Goal: Information Seeking & Learning: Learn about a topic

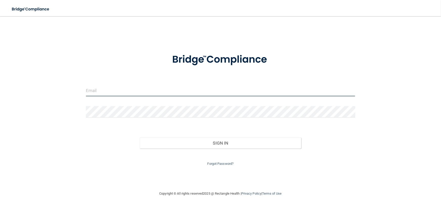
click at [155, 91] on input "email" at bounding box center [220, 90] width 269 height 11
type input "[PERSON_NAME][EMAIL_ADDRESS][PERSON_NAME][DOMAIN_NAME]"
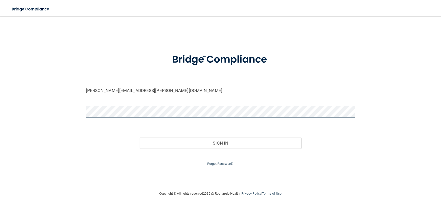
click at [140, 137] on button "Sign In" at bounding box center [220, 142] width 161 height 11
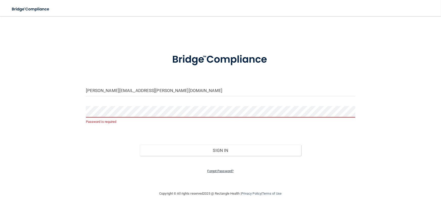
click at [212, 170] on link "Forgot Password?" at bounding box center [220, 171] width 26 height 4
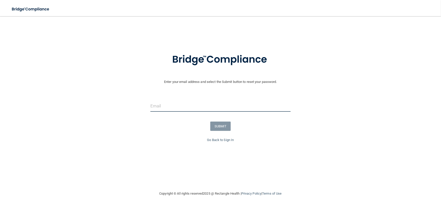
click at [152, 103] on input "email" at bounding box center [220, 105] width 140 height 11
type input "[PERSON_NAME][EMAIL_ADDRESS][PERSON_NAME][DOMAIN_NAME]"
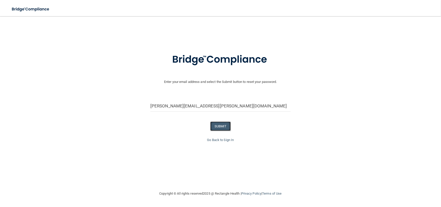
click at [215, 126] on button "SUBMIT" at bounding box center [220, 125] width 20 height 9
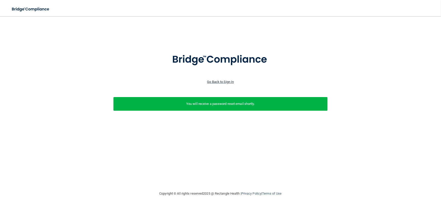
click at [213, 81] on link "Go Back to Sign In" at bounding box center [220, 82] width 27 height 4
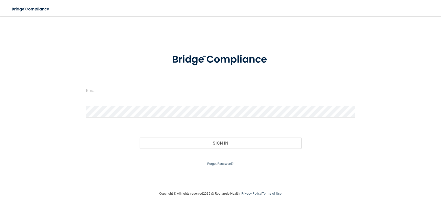
drag, startPoint x: 88, startPoint y: 87, endPoint x: 181, endPoint y: 82, distance: 92.6
click at [181, 82] on form "Invalid email/password. You don't have permission to access that page. Sign In …" at bounding box center [220, 106] width 269 height 120
click at [154, 99] on div at bounding box center [220, 92] width 277 height 15
click at [152, 94] on input "email" at bounding box center [220, 90] width 269 height 11
type input "[PERSON_NAME][EMAIL_ADDRESS][PERSON_NAME][DOMAIN_NAME]"
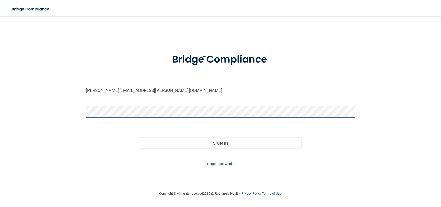
click at [140, 137] on button "Sign In" at bounding box center [220, 142] width 161 height 11
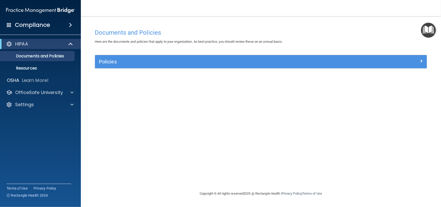
click at [46, 48] on div "HIPAA" at bounding box center [40, 44] width 81 height 10
click at [46, 94] on p "OfficeSafe University" at bounding box center [39, 92] width 48 height 6
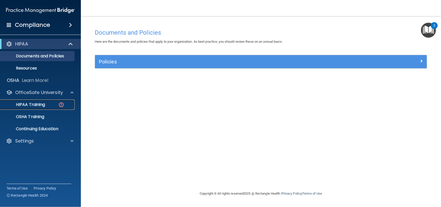
click at [43, 104] on p "HIPAA Training" at bounding box center [24, 104] width 42 height 5
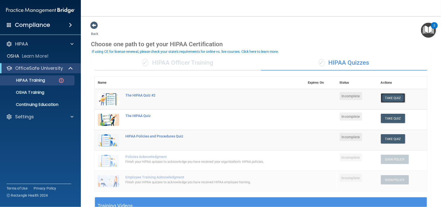
click at [392, 99] on button "Take Quiz" at bounding box center [393, 97] width 24 height 9
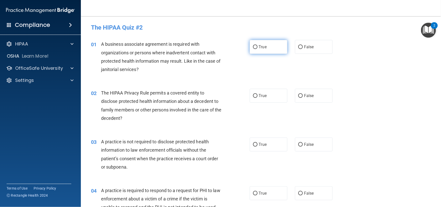
click at [257, 51] on label "True" at bounding box center [269, 47] width 38 height 14
click at [257, 49] on input "True" at bounding box center [255, 47] width 5 height 4
radio input "true"
click at [251, 90] on label "True" at bounding box center [269, 96] width 38 height 14
click at [253, 94] on input "True" at bounding box center [255, 96] width 5 height 4
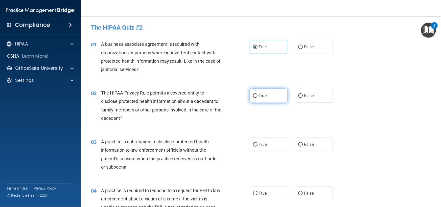
radio input "true"
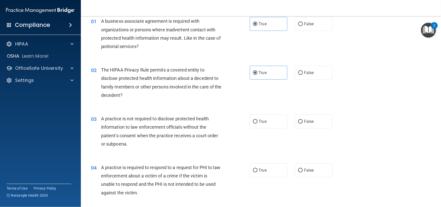
scroll to position [28, 0]
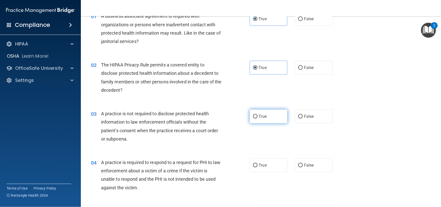
click at [260, 120] on label "True" at bounding box center [269, 116] width 38 height 14
click at [257, 118] on input "True" at bounding box center [255, 117] width 5 height 4
radio input "true"
click at [304, 117] on span "False" at bounding box center [309, 116] width 10 height 5
click at [302, 117] on input "False" at bounding box center [300, 117] width 5 height 4
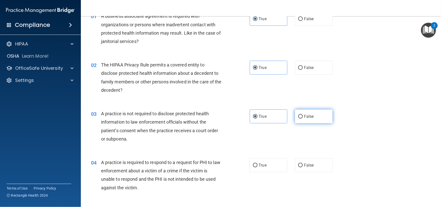
radio input "true"
radio input "false"
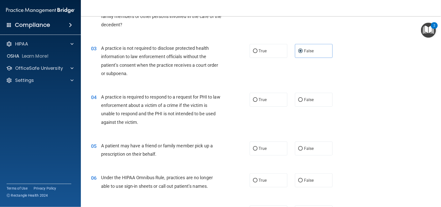
scroll to position [95, 0]
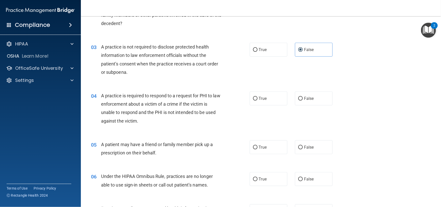
click at [255, 89] on div "04 A practice is required to respond to a request for PHI to law enforcement ab…" at bounding box center [260, 109] width 347 height 49
click at [256, 94] on label "True" at bounding box center [269, 98] width 38 height 14
click at [256, 97] on input "True" at bounding box center [255, 99] width 5 height 4
radio input "true"
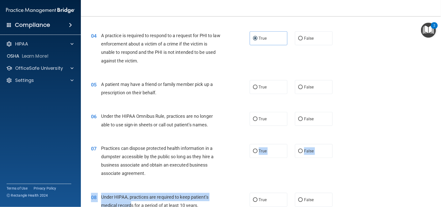
scroll to position [167, 0]
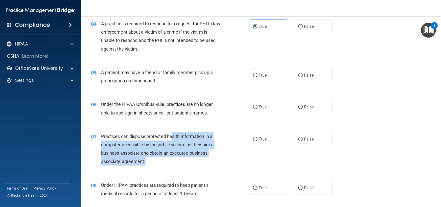
drag, startPoint x: 178, startPoint y: 182, endPoint x: 173, endPoint y: 137, distance: 44.7
click at [173, 137] on div "Practices can dispose protected health information in a dumpster accessible by …" at bounding box center [163, 149] width 125 height 34
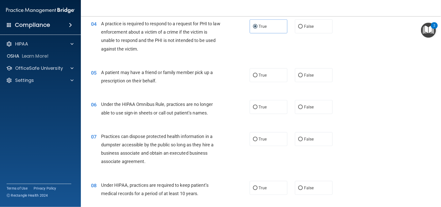
click at [242, 77] on div "05 A patient may have a friend or family member pick up a prescription on their…" at bounding box center [170, 77] width 174 height 19
click at [256, 74] on label "True" at bounding box center [269, 75] width 38 height 14
click at [256, 74] on input "True" at bounding box center [255, 75] width 5 height 4
radio input "true"
click at [307, 104] on label "False" at bounding box center [314, 107] width 38 height 14
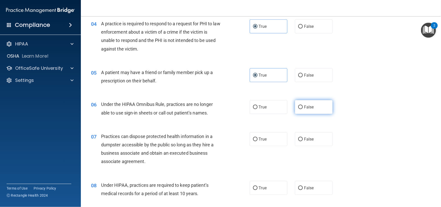
click at [303, 105] on input "False" at bounding box center [300, 107] width 5 height 4
radio input "true"
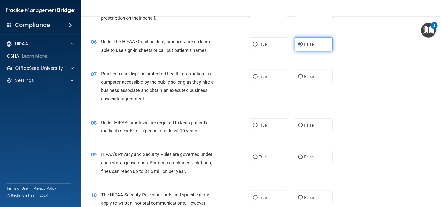
scroll to position [238, 0]
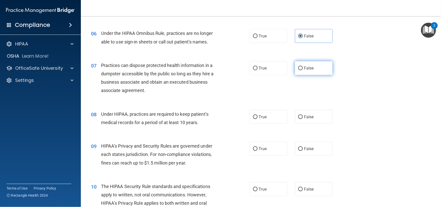
click at [305, 70] on label "False" at bounding box center [314, 68] width 38 height 14
click at [303, 70] on input "False" at bounding box center [300, 68] width 5 height 4
radio input "true"
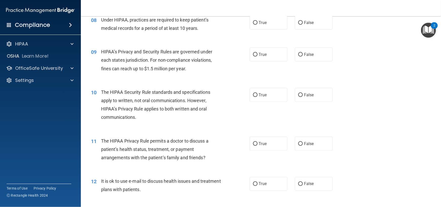
scroll to position [331, 0]
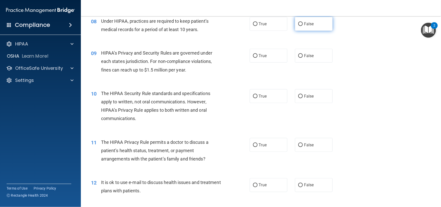
click at [308, 28] on label "False" at bounding box center [314, 24] width 38 height 14
click at [303, 26] on input "False" at bounding box center [300, 24] width 5 height 4
radio input "true"
click at [303, 58] on label "False" at bounding box center [314, 56] width 38 height 14
click at [303, 58] on input "False" at bounding box center [300, 56] width 5 height 4
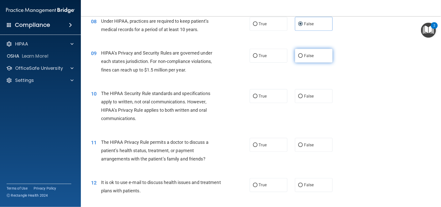
radio input "true"
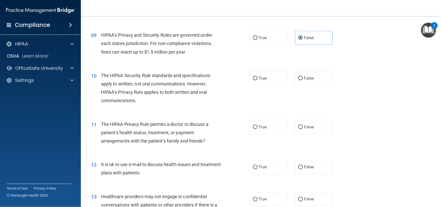
scroll to position [356, 0]
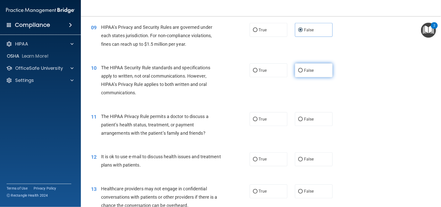
click at [298, 72] on label "False" at bounding box center [314, 70] width 38 height 14
click at [298, 72] on input "False" at bounding box center [300, 71] width 5 height 4
radio input "true"
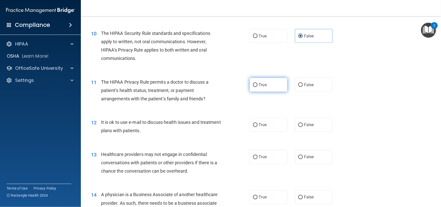
scroll to position [391, 0]
click at [254, 92] on div "11 The HIPAA Privacy Rule permits a doctor to discuss a patient’s health status…" at bounding box center [170, 92] width 174 height 28
click at [258, 81] on label "True" at bounding box center [269, 85] width 38 height 14
click at [257, 83] on input "True" at bounding box center [255, 85] width 5 height 4
radio input "true"
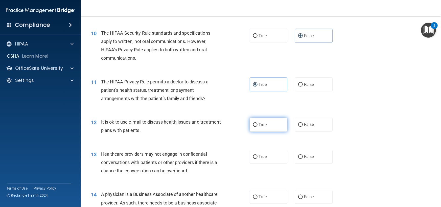
click at [261, 130] on label "True" at bounding box center [269, 125] width 38 height 14
click at [257, 127] on input "True" at bounding box center [255, 125] width 5 height 4
radio input "true"
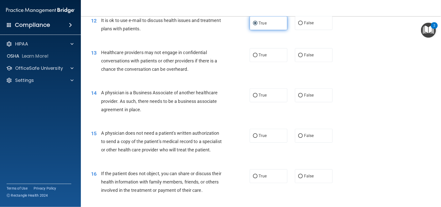
scroll to position [492, 0]
click at [313, 52] on label "False" at bounding box center [314, 55] width 38 height 14
click at [303, 54] on input "False" at bounding box center [300, 56] width 5 height 4
radio input "true"
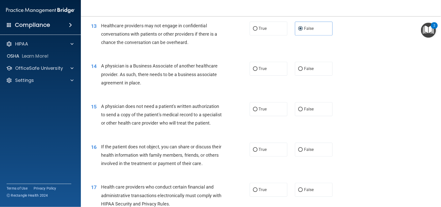
scroll to position [519, 0]
click at [269, 70] on label "True" at bounding box center [269, 68] width 38 height 14
click at [257, 70] on input "True" at bounding box center [255, 69] width 5 height 4
radio input "true"
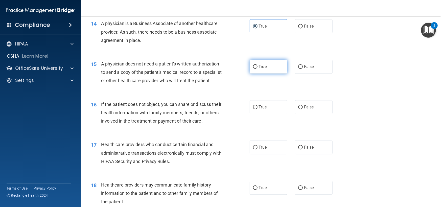
scroll to position [561, 0]
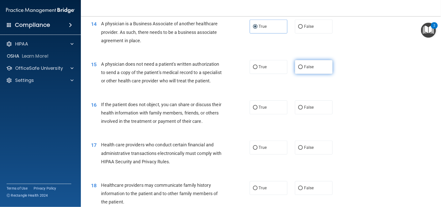
click at [305, 70] on label "False" at bounding box center [314, 67] width 38 height 14
click at [303, 69] on input "False" at bounding box center [300, 67] width 5 height 4
radio input "true"
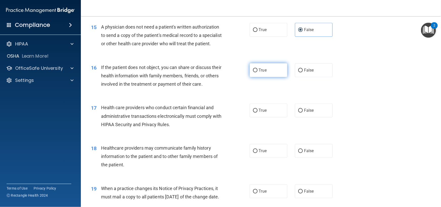
scroll to position [600, 0]
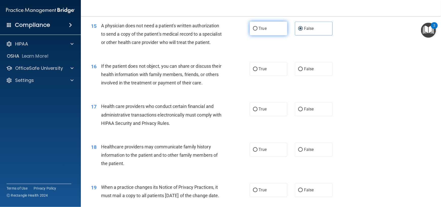
click at [255, 32] on label "True" at bounding box center [269, 28] width 38 height 14
click at [255, 31] on input "True" at bounding box center [255, 29] width 5 height 4
radio input "true"
radio input "false"
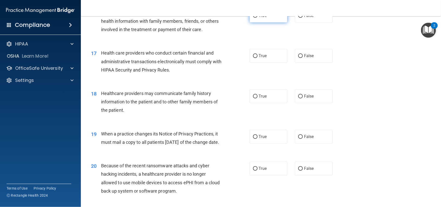
scroll to position [653, 0]
click at [265, 62] on label "True" at bounding box center [269, 55] width 38 height 14
click at [257, 58] on input "True" at bounding box center [255, 56] width 5 height 4
radio input "true"
click at [318, 103] on label "False" at bounding box center [314, 96] width 38 height 14
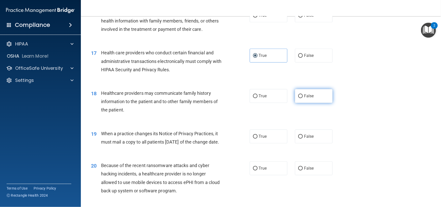
click at [303, 98] on input "False" at bounding box center [300, 96] width 5 height 4
radio input "true"
click at [270, 20] on label "True" at bounding box center [269, 15] width 38 height 14
click at [257, 17] on input "True" at bounding box center [255, 16] width 5 height 4
radio input "true"
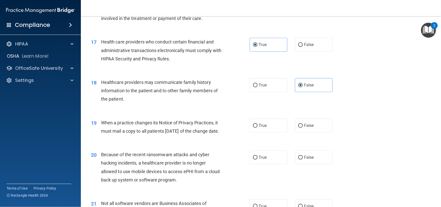
scroll to position [658, 0]
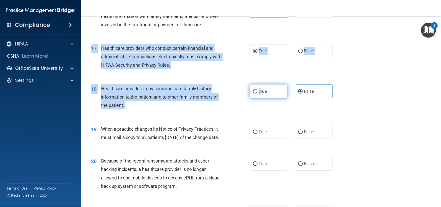
drag, startPoint x: 268, startPoint y: 73, endPoint x: 258, endPoint y: 101, distance: 29.0
click at [211, 110] on div "Healthcare providers may communicate family history information to the patient …" at bounding box center [163, 96] width 125 height 25
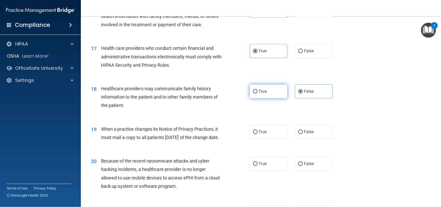
click at [255, 93] on input "True" at bounding box center [255, 92] width 5 height 4
radio input "true"
radio input "false"
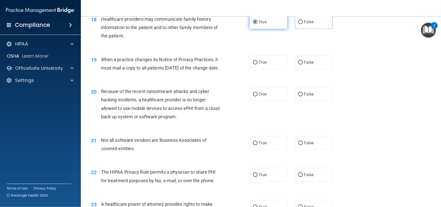
scroll to position [728, 0]
click at [298, 64] on input "False" at bounding box center [300, 62] width 5 height 4
radio input "true"
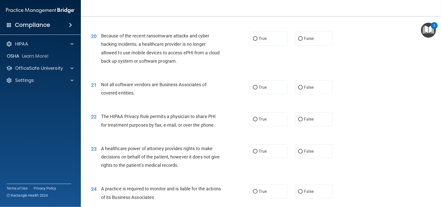
scroll to position [783, 0]
click at [262, 45] on label "True" at bounding box center [269, 38] width 38 height 14
click at [257, 40] on input "True" at bounding box center [255, 38] width 5 height 4
radio input "true"
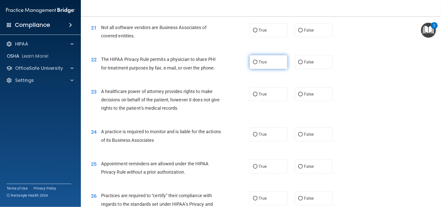
scroll to position [840, 0]
click at [263, 32] on span "True" at bounding box center [263, 30] width 8 height 5
click at [257, 32] on input "True" at bounding box center [255, 30] width 5 height 4
radio input "true"
click at [265, 69] on label "True" at bounding box center [269, 62] width 38 height 14
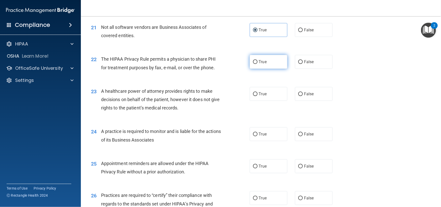
click at [257, 64] on input "True" at bounding box center [255, 62] width 5 height 4
radio input "true"
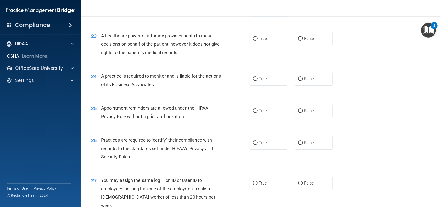
scroll to position [901, 0]
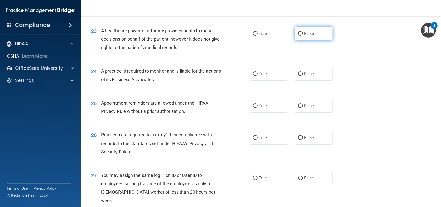
click at [303, 40] on label "False" at bounding box center [314, 34] width 38 height 14
click at [303, 36] on input "False" at bounding box center [300, 34] width 5 height 4
radio input "true"
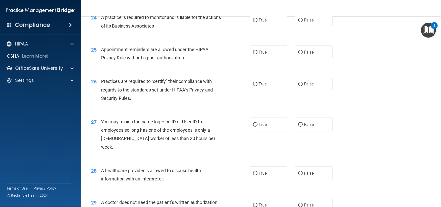
scroll to position [966, 0]
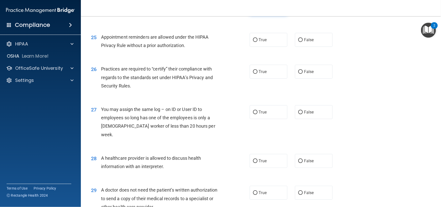
click at [265, 15] on label "True" at bounding box center [269, 8] width 38 height 14
click at [257, 10] on input "True" at bounding box center [255, 8] width 5 height 4
radio input "true"
click at [301, 15] on label "False" at bounding box center [314, 8] width 38 height 14
click at [301, 10] on input "False" at bounding box center [300, 8] width 5 height 4
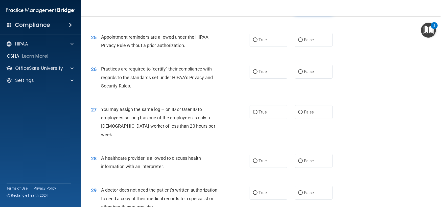
radio input "true"
radio input "false"
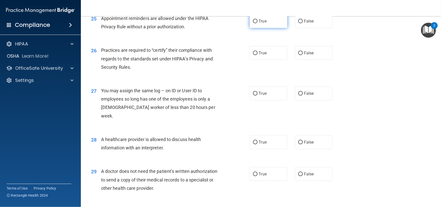
scroll to position [985, 0]
click at [268, 28] on label "True" at bounding box center [269, 21] width 38 height 14
click at [257, 23] on input "True" at bounding box center [255, 21] width 5 height 4
radio input "true"
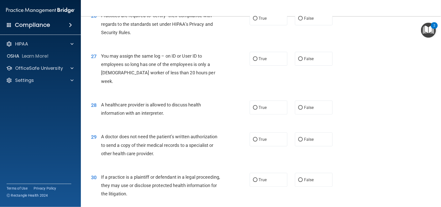
scroll to position [1025, 0]
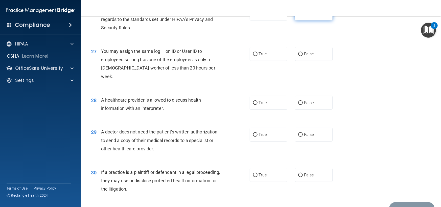
click at [307, 20] on label "False" at bounding box center [314, 14] width 38 height 14
click at [303, 16] on input "False" at bounding box center [300, 14] width 5 height 4
radio input "true"
click at [311, 56] on span "False" at bounding box center [309, 54] width 10 height 5
click at [303, 56] on input "False" at bounding box center [300, 54] width 5 height 4
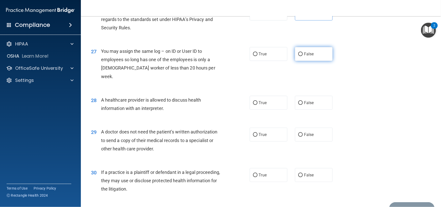
radio input "true"
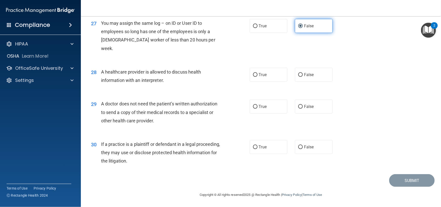
scroll to position [1061, 0]
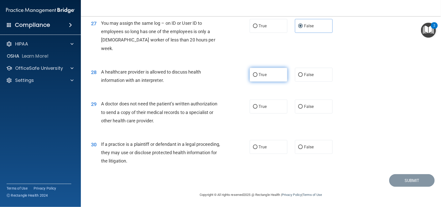
click at [279, 73] on label "True" at bounding box center [269, 75] width 38 height 14
click at [257, 73] on input "True" at bounding box center [255, 75] width 5 height 4
radio input "true"
click at [270, 101] on label "True" at bounding box center [269, 107] width 38 height 14
click at [257, 105] on input "True" at bounding box center [255, 107] width 5 height 4
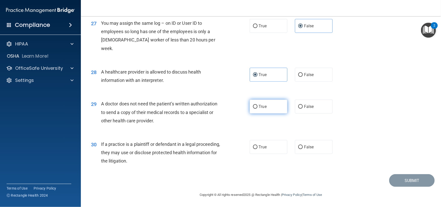
radio input "true"
click at [288, 106] on div "True False" at bounding box center [295, 107] width 91 height 14
click at [300, 107] on input "False" at bounding box center [300, 107] width 5 height 4
radio input "true"
click at [270, 110] on label "True" at bounding box center [269, 107] width 38 height 14
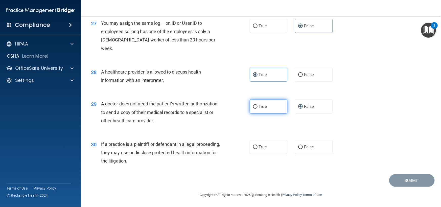
click at [257, 109] on input "True" at bounding box center [255, 107] width 5 height 4
radio input "true"
radio input "false"
click at [277, 141] on label "True" at bounding box center [269, 147] width 38 height 14
click at [257, 145] on input "True" at bounding box center [255, 147] width 5 height 4
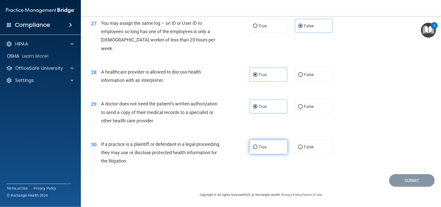
radio input "true"
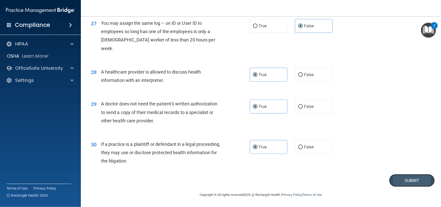
click at [395, 182] on button "Submit" at bounding box center [411, 180] width 45 height 13
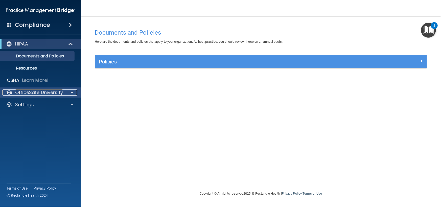
click at [44, 91] on p "OfficeSafe University" at bounding box center [39, 92] width 48 height 6
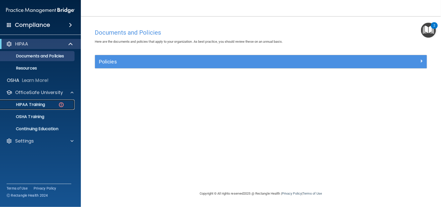
click at [45, 102] on div "HIPAA Training" at bounding box center [37, 104] width 69 height 5
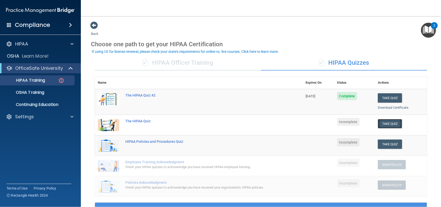
click at [387, 125] on button "Take Quiz" at bounding box center [390, 123] width 24 height 9
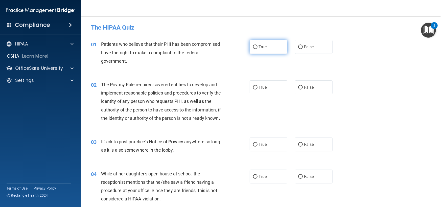
click at [275, 46] on label "True" at bounding box center [269, 47] width 38 height 14
click at [257, 46] on input "True" at bounding box center [255, 47] width 5 height 4
radio input "true"
click at [255, 85] on label "True" at bounding box center [269, 87] width 38 height 14
click at [255, 86] on input "True" at bounding box center [255, 88] width 5 height 4
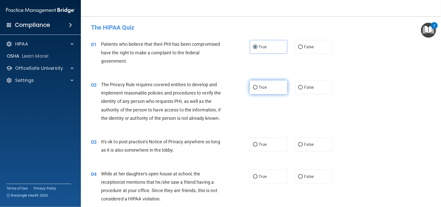
radio input "true"
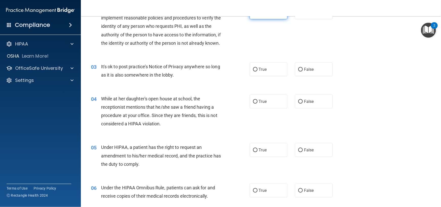
scroll to position [76, 0]
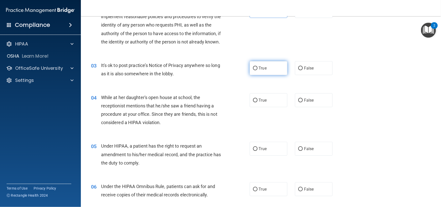
click at [261, 75] on label "True" at bounding box center [269, 68] width 38 height 14
click at [257, 70] on input "True" at bounding box center [255, 68] width 5 height 4
radio input "true"
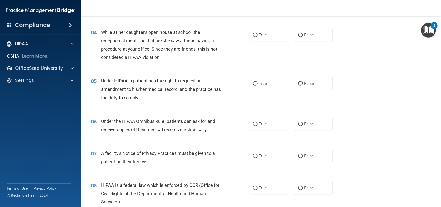
scroll to position [141, 0]
click at [270, 42] on label "True" at bounding box center [269, 35] width 38 height 14
click at [257, 37] on input "True" at bounding box center [255, 35] width 5 height 4
radio input "true"
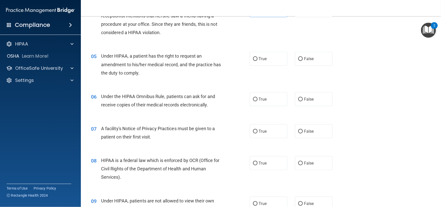
scroll to position [167, 0]
click at [306, 17] on label "False" at bounding box center [314, 10] width 38 height 14
click at [303, 12] on input "False" at bounding box center [300, 10] width 5 height 4
radio input "true"
radio input "false"
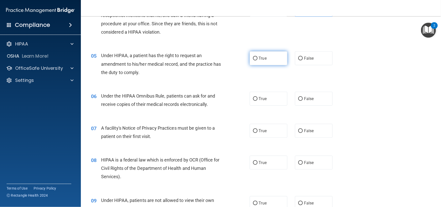
click at [260, 61] on span "True" at bounding box center [263, 58] width 8 height 5
click at [257, 60] on input "True" at bounding box center [255, 59] width 5 height 4
radio input "true"
click at [272, 138] on label "True" at bounding box center [269, 131] width 38 height 14
click at [257, 133] on input "True" at bounding box center [255, 131] width 5 height 4
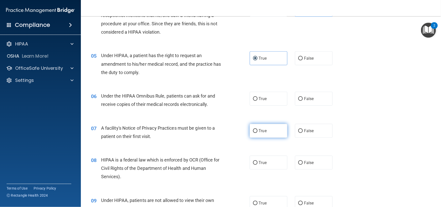
radio input "true"
click at [270, 106] on label "True" at bounding box center [269, 99] width 38 height 14
click at [257, 101] on input "True" at bounding box center [255, 99] width 5 height 4
radio input "true"
click at [306, 65] on label "False" at bounding box center [314, 58] width 38 height 14
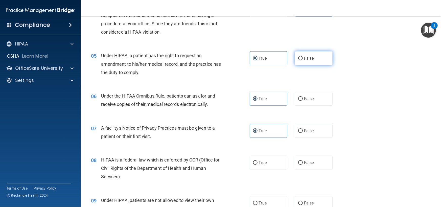
click at [303, 60] on input "False" at bounding box center [300, 59] width 5 height 4
radio input "true"
click at [267, 61] on label "True" at bounding box center [269, 58] width 38 height 14
click at [257, 60] on input "True" at bounding box center [255, 59] width 5 height 4
radio input "true"
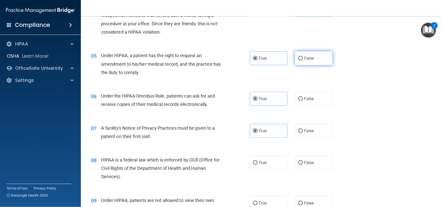
click at [314, 65] on label "False" at bounding box center [314, 58] width 38 height 14
click at [303, 60] on input "False" at bounding box center [300, 59] width 5 height 4
radio input "true"
radio input "false"
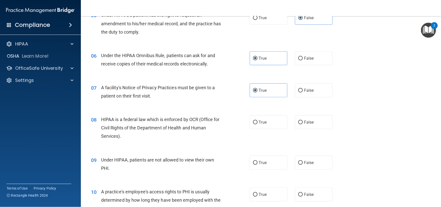
scroll to position [207, 0]
click at [307, 165] on span "False" at bounding box center [309, 162] width 10 height 5
click at [303, 165] on input "False" at bounding box center [300, 163] width 5 height 4
radio input "true"
click at [266, 129] on label "True" at bounding box center [269, 122] width 38 height 14
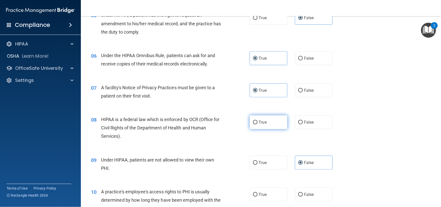
click at [257, 124] on input "True" at bounding box center [255, 122] width 5 height 4
radio input "true"
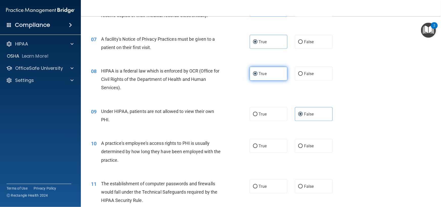
scroll to position [259, 0]
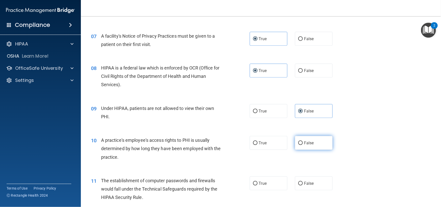
click at [321, 150] on label "False" at bounding box center [314, 143] width 38 height 14
click at [303, 145] on input "False" at bounding box center [300, 143] width 5 height 4
radio input "true"
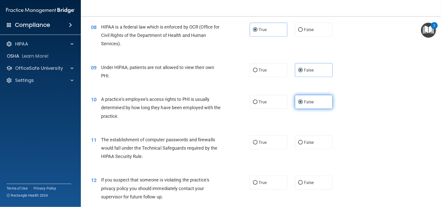
scroll to position [301, 0]
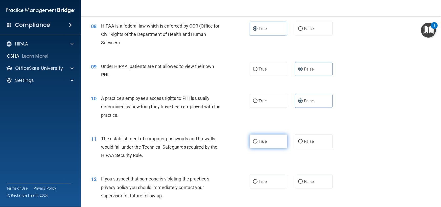
click at [250, 148] on label "True" at bounding box center [269, 141] width 38 height 14
click at [253, 143] on input "True" at bounding box center [255, 142] width 5 height 4
radio input "true"
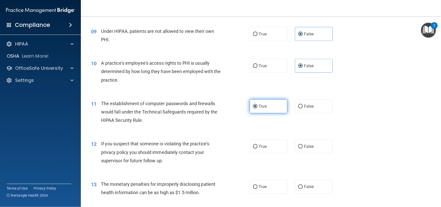
scroll to position [347, 0]
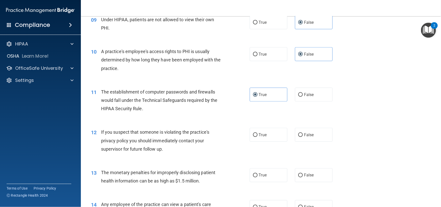
click at [264, 150] on div "12 If you suspect that someone is violating the practice's privacy policy you s…" at bounding box center [260, 141] width 347 height 40
click at [263, 142] on label "True" at bounding box center [269, 135] width 38 height 14
click at [257, 137] on input "True" at bounding box center [255, 135] width 5 height 4
radio input "true"
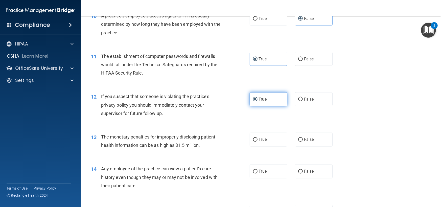
scroll to position [385, 0]
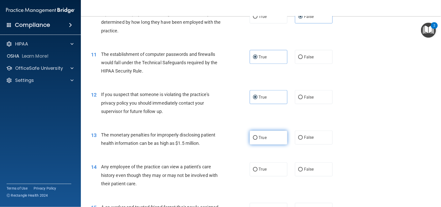
click at [250, 144] on label "True" at bounding box center [269, 138] width 38 height 14
click at [253, 140] on input "True" at bounding box center [255, 138] width 5 height 4
radio input "true"
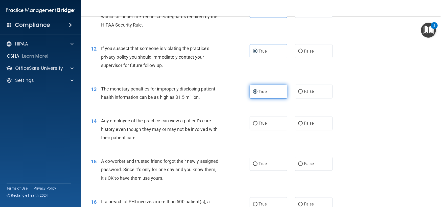
scroll to position [432, 0]
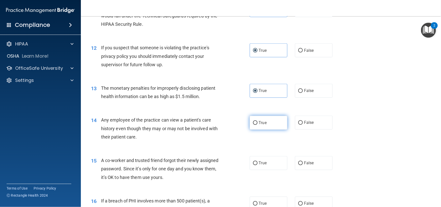
click at [265, 130] on label "True" at bounding box center [269, 123] width 38 height 14
click at [257, 125] on input "True" at bounding box center [255, 123] width 5 height 4
radio input "true"
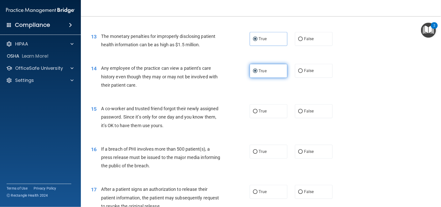
scroll to position [484, 0]
click at [310, 113] on span "False" at bounding box center [309, 111] width 10 height 5
click at [303, 113] on input "False" at bounding box center [300, 111] width 5 height 4
radio input "true"
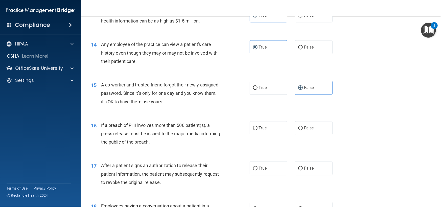
scroll to position [507, 0]
click at [259, 130] on span "True" at bounding box center [263, 127] width 8 height 5
click at [257, 130] on input "True" at bounding box center [255, 128] width 5 height 4
radio input "true"
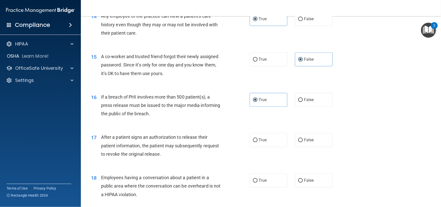
scroll to position [537, 0]
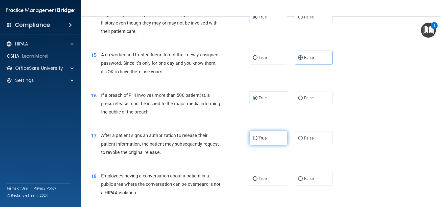
click at [261, 140] on span "True" at bounding box center [263, 138] width 8 height 5
click at [257, 140] on input "True" at bounding box center [255, 138] width 5 height 4
radio input "true"
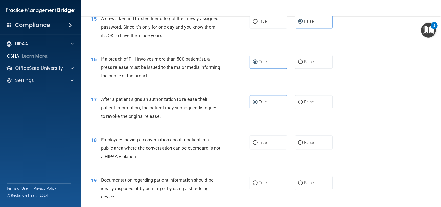
scroll to position [575, 0]
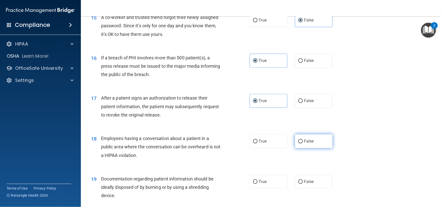
click at [298, 143] on input "False" at bounding box center [300, 141] width 5 height 4
radio input "true"
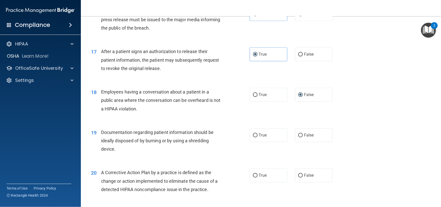
scroll to position [621, 0]
click at [257, 142] on label "True" at bounding box center [269, 135] width 38 height 14
click at [257, 137] on input "True" at bounding box center [255, 135] width 5 height 4
radio input "true"
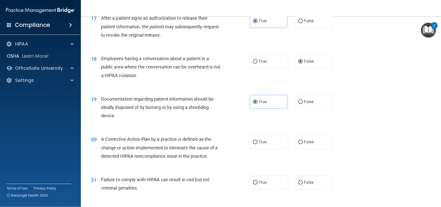
scroll to position [664, 0]
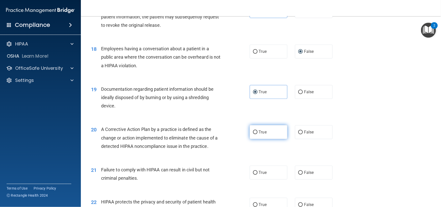
click at [254, 139] on label "True" at bounding box center [269, 132] width 38 height 14
click at [254, 134] on input "True" at bounding box center [255, 132] width 5 height 4
radio input "true"
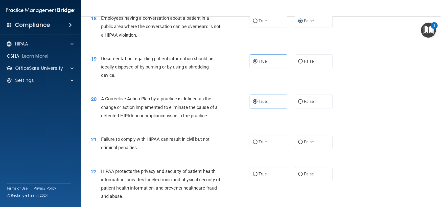
scroll to position [697, 0]
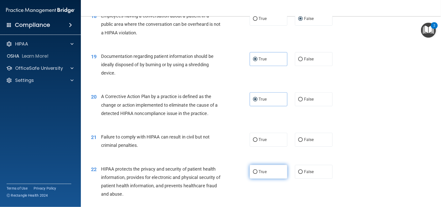
click at [259, 174] on span "True" at bounding box center [263, 171] width 8 height 5
click at [257, 174] on input "True" at bounding box center [255, 172] width 5 height 4
radio input "true"
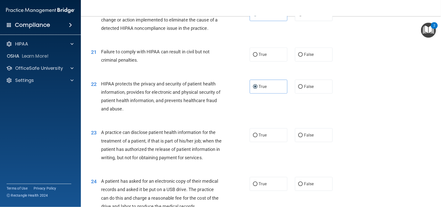
scroll to position [784, 0]
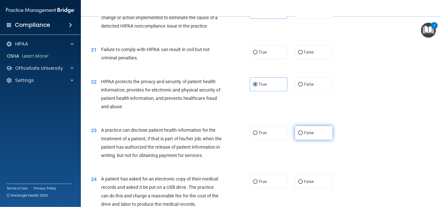
click at [313, 140] on label "False" at bounding box center [314, 133] width 38 height 14
click at [303, 135] on input "False" at bounding box center [300, 133] width 5 height 4
radio input "true"
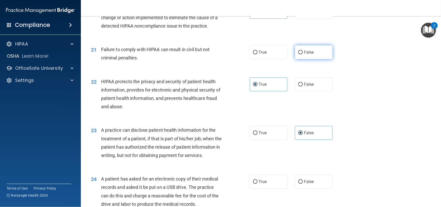
click at [308, 56] on label "False" at bounding box center [314, 52] width 38 height 14
click at [303, 54] on input "False" at bounding box center [300, 53] width 5 height 4
radio input "true"
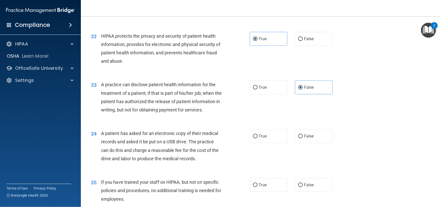
scroll to position [833, 0]
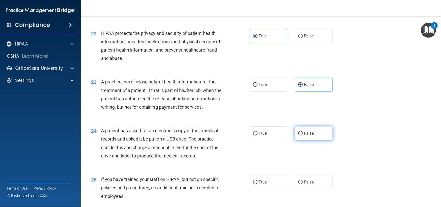
click at [299, 135] on input "False" at bounding box center [300, 134] width 5 height 4
radio input "true"
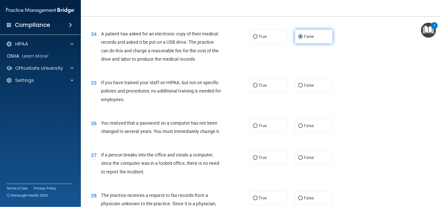
scroll to position [937, 0]
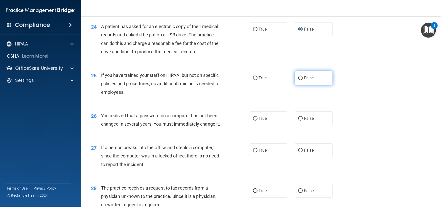
drag, startPoint x: 303, startPoint y: 90, endPoint x: 297, endPoint y: 96, distance: 8.0
click at [298, 80] on input "False" at bounding box center [300, 78] width 5 height 4
radio input "true"
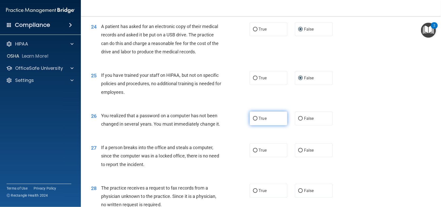
click at [266, 125] on label "True" at bounding box center [269, 118] width 38 height 14
click at [257, 120] on input "True" at bounding box center [255, 119] width 5 height 4
radio input "true"
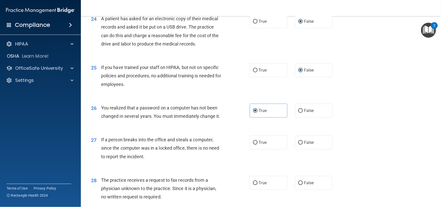
scroll to position [946, 0]
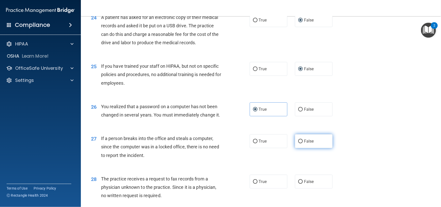
click at [325, 148] on label "False" at bounding box center [314, 141] width 38 height 14
click at [303, 143] on input "False" at bounding box center [300, 141] width 5 height 4
radio input "true"
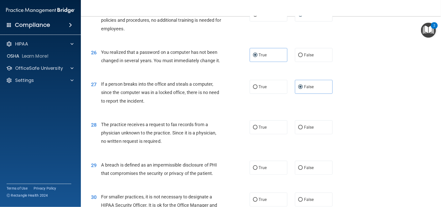
scroll to position [1001, 0]
click at [299, 129] on input "False" at bounding box center [300, 127] width 5 height 4
radio input "true"
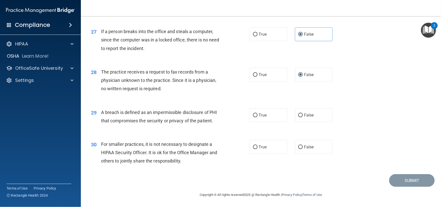
scroll to position [1069, 0]
click at [313, 144] on label "False" at bounding box center [314, 147] width 38 height 14
click at [303, 145] on input "False" at bounding box center [300, 147] width 5 height 4
radio input "true"
click at [275, 118] on label "True" at bounding box center [269, 115] width 38 height 14
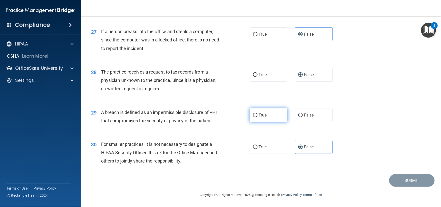
click at [257, 117] on input "True" at bounding box center [255, 115] width 5 height 4
radio input "true"
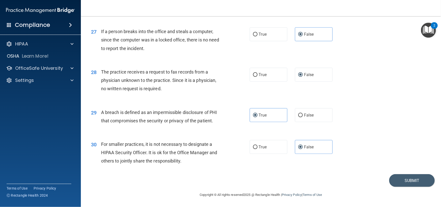
click at [271, 171] on div "30 For smaller practices, it is not necessary to designate a HIPAA Security Off…" at bounding box center [260, 154] width 347 height 40
click at [405, 180] on button "Submit" at bounding box center [411, 180] width 45 height 13
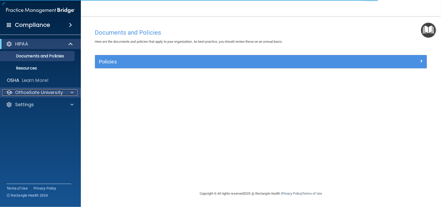
click at [36, 90] on p "OfficeSafe University" at bounding box center [39, 92] width 48 height 6
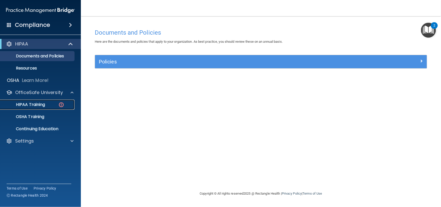
click at [47, 107] on link "HIPAA Training" at bounding box center [35, 105] width 80 height 10
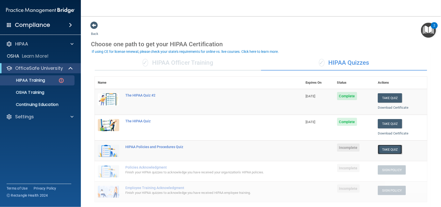
click at [389, 150] on button "Take Quiz" at bounding box center [390, 149] width 24 height 9
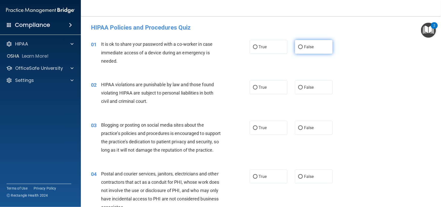
click at [320, 52] on label "False" at bounding box center [314, 47] width 38 height 14
click at [303, 49] on input "False" at bounding box center [300, 47] width 5 height 4
radio input "true"
click at [259, 88] on span "True" at bounding box center [263, 87] width 8 height 5
click at [257, 88] on input "True" at bounding box center [255, 88] width 5 height 4
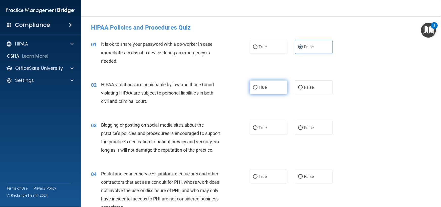
radio input "true"
click at [305, 132] on label "False" at bounding box center [314, 128] width 38 height 14
click at [303, 130] on input "False" at bounding box center [300, 128] width 5 height 4
radio input "true"
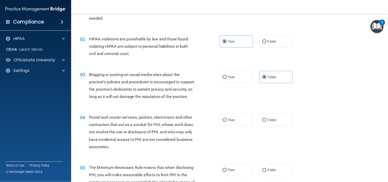
scroll to position [41, 0]
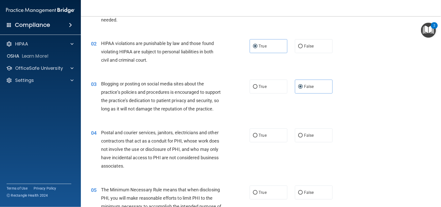
click at [242, 144] on div "04 Postal and courier services, janitors, electricians and other contractors th…" at bounding box center [170, 150] width 174 height 44
click at [285, 138] on label "True" at bounding box center [269, 135] width 38 height 14
click at [257, 137] on input "True" at bounding box center [255, 136] width 5 height 4
radio input "true"
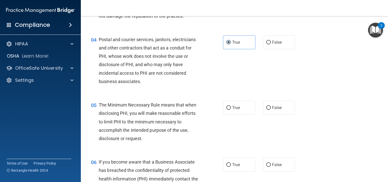
scroll to position [143, 0]
click at [205, 140] on div "05 The Minimum Necessary Rule means that when disclosing PHI, you will make rea…" at bounding box center [156, 122] width 147 height 44
click at [232, 114] on label "True" at bounding box center [239, 107] width 32 height 14
click at [231, 109] on input "True" at bounding box center [228, 108] width 5 height 4
radio input "true"
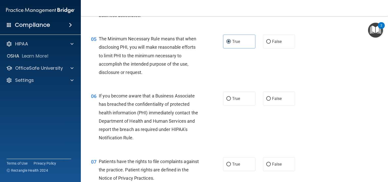
scroll to position [210, 0]
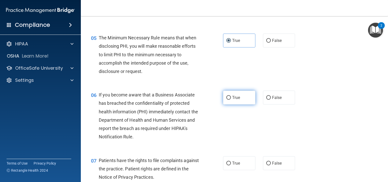
click at [238, 100] on span "True" at bounding box center [236, 97] width 8 height 5
click at [231, 100] on input "True" at bounding box center [228, 98] width 5 height 4
radio input "true"
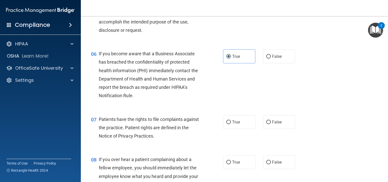
scroll to position [251, 0]
click at [227, 129] on label "True" at bounding box center [239, 122] width 32 height 14
click at [227, 124] on input "True" at bounding box center [228, 122] width 5 height 4
radio input "true"
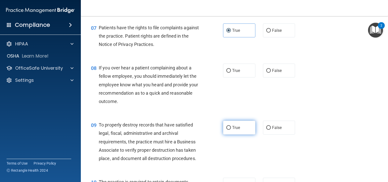
scroll to position [354, 0]
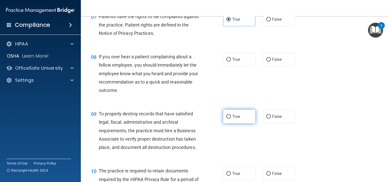
click at [232, 119] on span "True" at bounding box center [236, 116] width 8 height 5
click at [230, 119] on input "True" at bounding box center [228, 117] width 5 height 4
radio input "true"
click at [272, 64] on label "False" at bounding box center [279, 60] width 32 height 14
click at [271, 62] on input "False" at bounding box center [268, 60] width 5 height 4
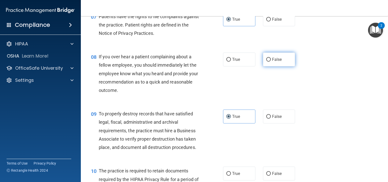
radio input "true"
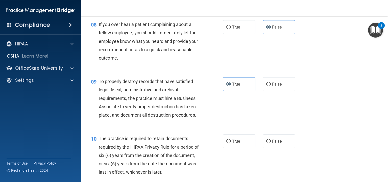
scroll to position [387, 0]
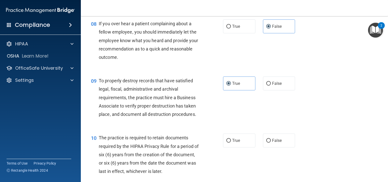
click at [212, 152] on div "10 The practice is required to retain documents required by the HIPAA Privacy R…" at bounding box center [156, 156] width 147 height 44
click at [220, 152] on div "10 The practice is required to retain documents required by the HIPAA Privacy R…" at bounding box center [156, 156] width 147 height 44
click at [228, 143] on input "True" at bounding box center [228, 141] width 5 height 4
radio input "true"
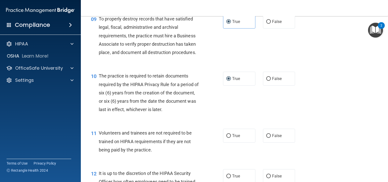
scroll to position [479, 0]
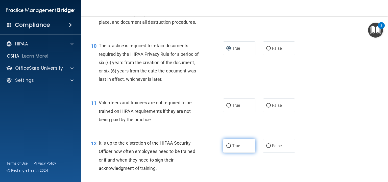
click at [223, 153] on label "True" at bounding box center [239, 146] width 32 height 14
click at [226, 148] on input "True" at bounding box center [228, 146] width 5 height 4
radio input "true"
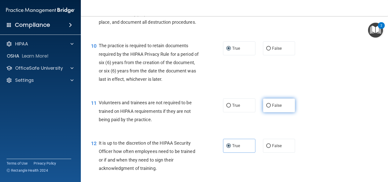
click at [278, 108] on span "False" at bounding box center [277, 105] width 10 height 5
click at [271, 108] on input "False" at bounding box center [268, 106] width 5 height 4
radio input "true"
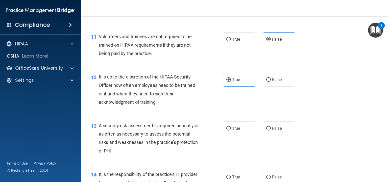
scroll to position [558, 0]
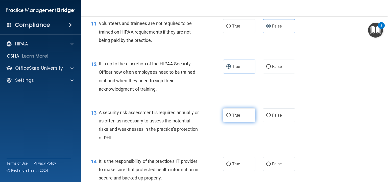
click at [232, 118] on span "True" at bounding box center [236, 115] width 8 height 5
click at [231, 117] on input "True" at bounding box center [228, 116] width 5 height 4
radio input "true"
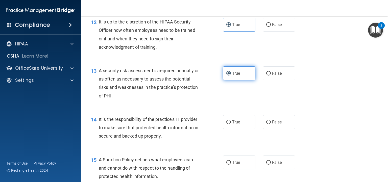
scroll to position [601, 0]
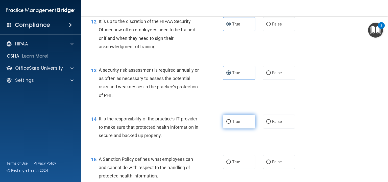
click at [227, 124] on input "True" at bounding box center [228, 122] width 5 height 4
radio input "true"
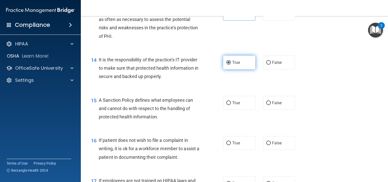
scroll to position [661, 0]
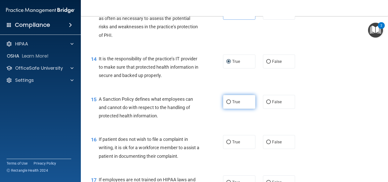
click at [237, 109] on label "True" at bounding box center [239, 102] width 32 height 14
click at [231, 104] on input "True" at bounding box center [228, 102] width 5 height 4
radio input "true"
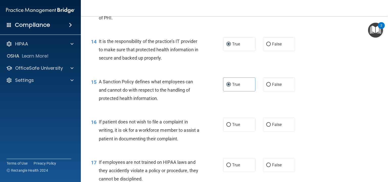
scroll to position [679, 0]
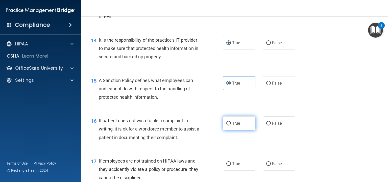
click at [244, 130] on label "True" at bounding box center [239, 123] width 32 height 14
click at [231, 126] on input "True" at bounding box center [228, 124] width 5 height 4
radio input "true"
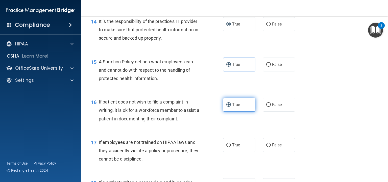
scroll to position [714, 0]
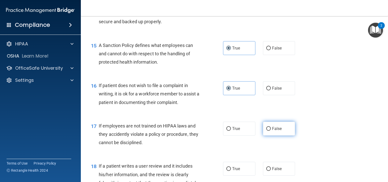
click at [268, 136] on label "False" at bounding box center [279, 129] width 32 height 14
click at [268, 131] on input "False" at bounding box center [268, 129] width 5 height 4
radio input "true"
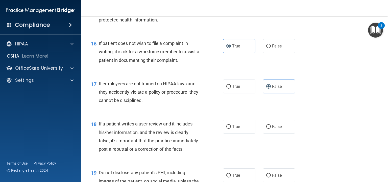
scroll to position [758, 0]
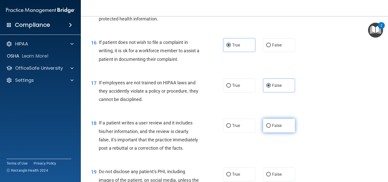
click at [267, 128] on input "False" at bounding box center [268, 126] width 5 height 4
radio input "true"
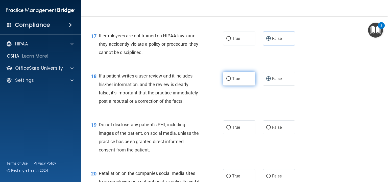
scroll to position [806, 0]
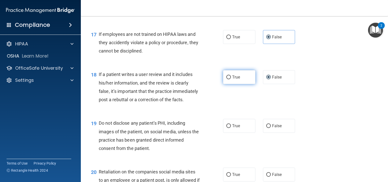
click at [225, 133] on label "True" at bounding box center [239, 126] width 32 height 14
click at [226, 128] on input "True" at bounding box center [228, 126] width 5 height 4
radio input "true"
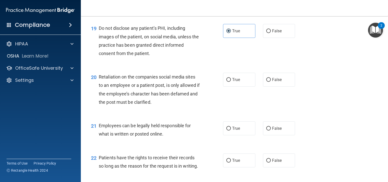
scroll to position [903, 0]
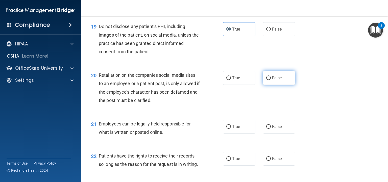
drag, startPoint x: 282, startPoint y: 88, endPoint x: 265, endPoint y: 82, distance: 18.0
click at [265, 82] on label "False" at bounding box center [279, 78] width 32 height 14
click at [266, 80] on input "False" at bounding box center [268, 78] width 5 height 4
radio input "true"
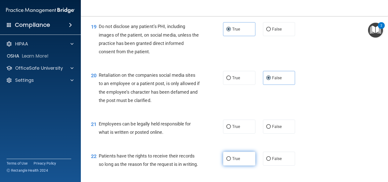
click at [227, 161] on input "True" at bounding box center [228, 159] width 5 height 4
radio input "true"
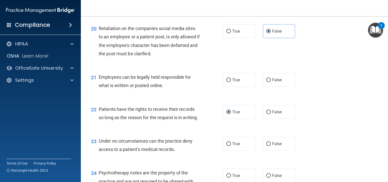
scroll to position [950, 0]
click at [227, 151] on label "True" at bounding box center [239, 144] width 32 height 14
click at [227, 146] on input "True" at bounding box center [228, 144] width 5 height 4
radio input "true"
click at [244, 87] on label "True" at bounding box center [239, 80] width 32 height 14
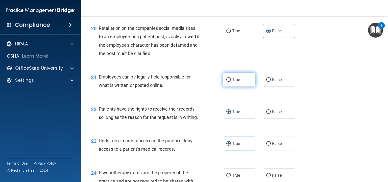
click at [231, 82] on input "True" at bounding box center [228, 80] width 5 height 4
radio input "true"
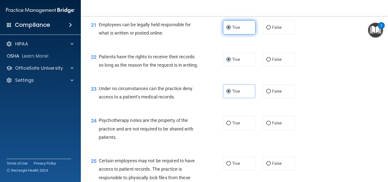
scroll to position [1002, 0]
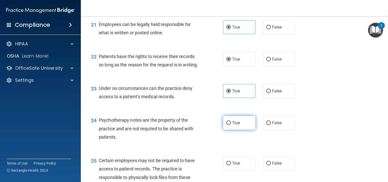
click at [239, 130] on label "True" at bounding box center [239, 123] width 32 height 14
click at [231, 125] on input "True" at bounding box center [228, 123] width 5 height 4
radio input "true"
click at [269, 130] on label "False" at bounding box center [279, 123] width 32 height 14
click at [269, 125] on input "False" at bounding box center [268, 123] width 5 height 4
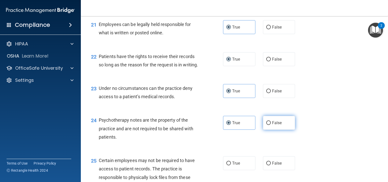
radio input "true"
radio input "false"
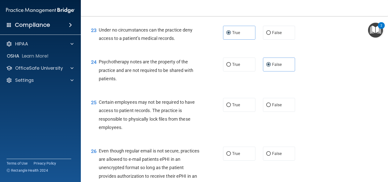
scroll to position [1061, 0]
click at [265, 112] on label "False" at bounding box center [279, 105] width 32 height 14
click at [266, 107] on input "False" at bounding box center [268, 105] width 5 height 4
radio input "true"
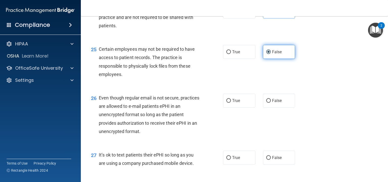
scroll to position [1116, 0]
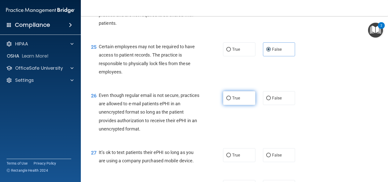
click at [227, 105] on label "True" at bounding box center [239, 98] width 32 height 14
click at [227, 100] on input "True" at bounding box center [228, 98] width 5 height 4
radio input "true"
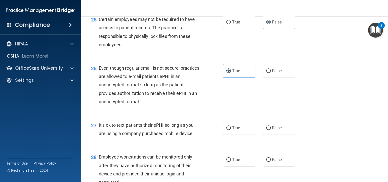
scroll to position [1146, 0]
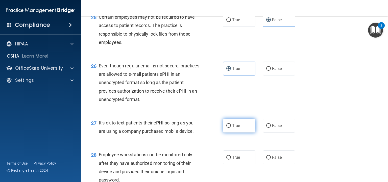
click at [238, 128] on span "True" at bounding box center [236, 125] width 8 height 5
click at [231, 128] on input "True" at bounding box center [228, 126] width 5 height 4
radio input "true"
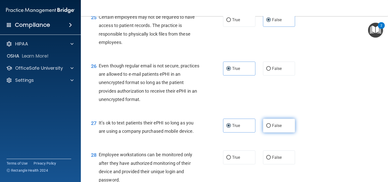
click at [269, 133] on label "False" at bounding box center [279, 126] width 32 height 14
click at [269, 128] on input "False" at bounding box center [268, 126] width 5 height 4
radio input "true"
radio input "false"
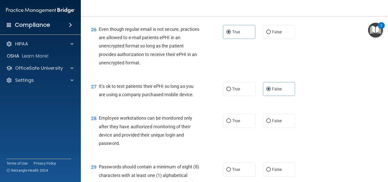
scroll to position [1183, 0]
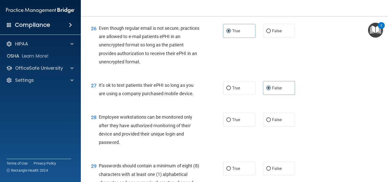
click at [218, 137] on div "28 Employee workstations can be monitored only after they have authorized monit…" at bounding box center [156, 131] width 147 height 36
click at [247, 127] on label "True" at bounding box center [239, 120] width 32 height 14
click at [231, 122] on input "True" at bounding box center [228, 120] width 5 height 4
radio input "true"
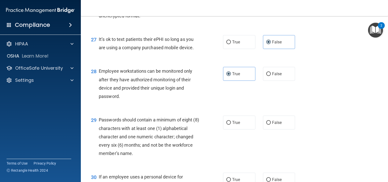
scroll to position [1230, 0]
click at [238, 129] on label "True" at bounding box center [239, 122] width 32 height 14
click at [231, 125] on input "True" at bounding box center [228, 123] width 5 height 4
radio input "true"
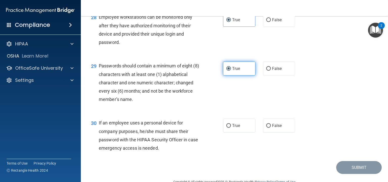
scroll to position [1284, 0]
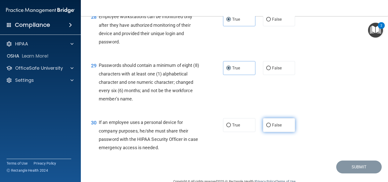
click at [268, 127] on input "False" at bounding box center [268, 125] width 5 height 4
radio input "true"
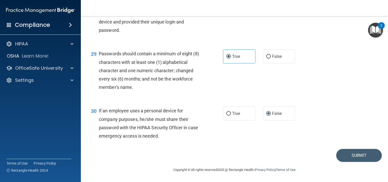
scroll to position [1312, 0]
click at [231, 109] on label "True" at bounding box center [239, 114] width 32 height 14
click at [231, 112] on input "True" at bounding box center [228, 114] width 5 height 4
radio input "true"
drag, startPoint x: 366, startPoint y: 154, endPoint x: 245, endPoint y: 155, distance: 121.2
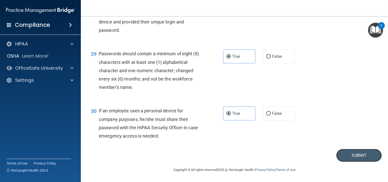
click at [245, 155] on div "Submit" at bounding box center [234, 155] width 294 height 13
click at [272, 119] on label "False" at bounding box center [279, 114] width 32 height 14
click at [271, 116] on input "False" at bounding box center [268, 114] width 5 height 4
radio input "true"
radio input "false"
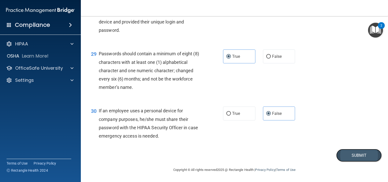
click at [343, 153] on button "Submit" at bounding box center [358, 155] width 45 height 13
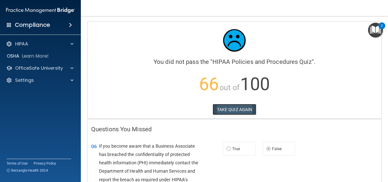
click at [217, 109] on button "TAKE QUIZ AGAIN" at bounding box center [235, 109] width 44 height 11
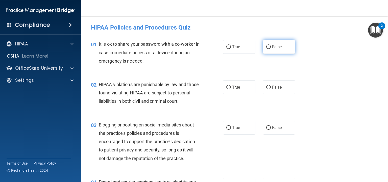
click at [290, 46] on label "False" at bounding box center [279, 47] width 32 height 14
click at [271, 46] on input "False" at bounding box center [268, 47] width 5 height 4
radio input "true"
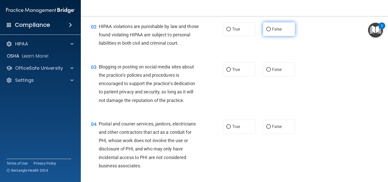
scroll to position [55, 0]
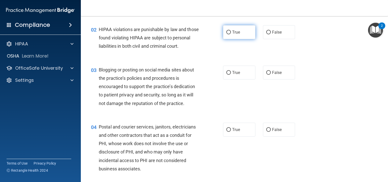
click at [239, 35] on label "True" at bounding box center [239, 32] width 32 height 14
click at [231, 34] on input "True" at bounding box center [228, 33] width 5 height 4
radio input "true"
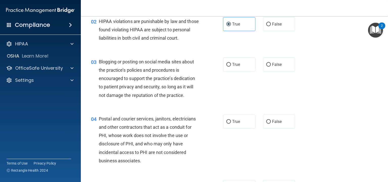
scroll to position [67, 0]
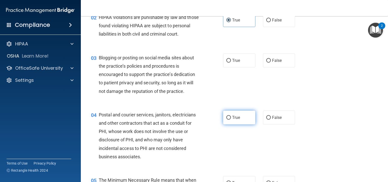
click at [230, 125] on label "True" at bounding box center [239, 118] width 32 height 14
click at [230, 120] on input "True" at bounding box center [228, 118] width 5 height 4
radio input "true"
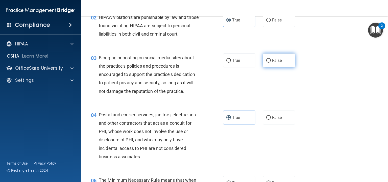
click at [263, 67] on label "False" at bounding box center [279, 61] width 32 height 14
click at [266, 63] on input "False" at bounding box center [268, 61] width 5 height 4
radio input "true"
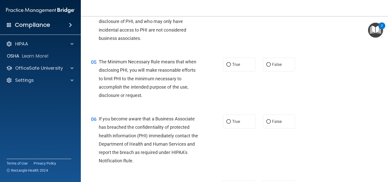
scroll to position [186, 0]
click at [237, 71] on label "True" at bounding box center [239, 64] width 32 height 14
click at [231, 66] on input "True" at bounding box center [228, 65] width 5 height 4
radio input "true"
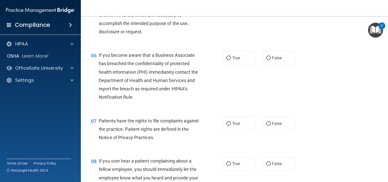
scroll to position [249, 0]
click at [230, 60] on label "True" at bounding box center [239, 58] width 32 height 14
click at [230, 60] on input "True" at bounding box center [228, 59] width 5 height 4
radio input "true"
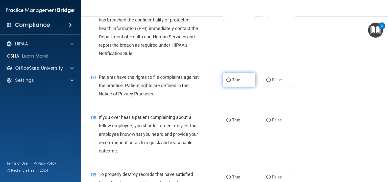
scroll to position [293, 0]
click at [241, 84] on label "True" at bounding box center [239, 79] width 32 height 14
click at [231, 82] on input "True" at bounding box center [228, 80] width 5 height 4
radio input "true"
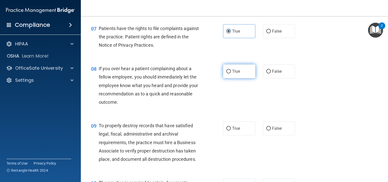
scroll to position [355, 0]
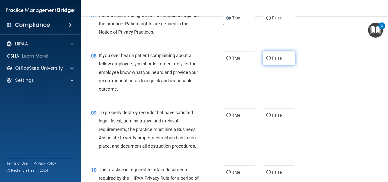
click at [267, 65] on label "False" at bounding box center [279, 58] width 32 height 14
click at [267, 60] on input "False" at bounding box center [268, 59] width 5 height 4
radio input "true"
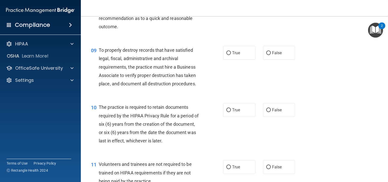
scroll to position [421, 0]
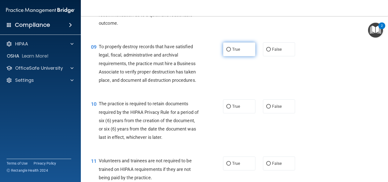
click at [237, 52] on span "True" at bounding box center [236, 49] width 8 height 5
click at [231, 52] on input "True" at bounding box center [228, 50] width 5 height 4
radio input "true"
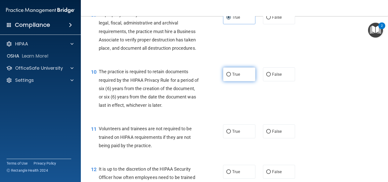
scroll to position [455, 0]
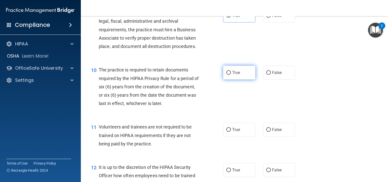
click at [239, 76] on label "True" at bounding box center [239, 73] width 32 height 14
click at [231, 75] on input "True" at bounding box center [228, 73] width 5 height 4
radio input "true"
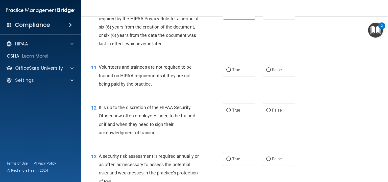
scroll to position [533, 0]
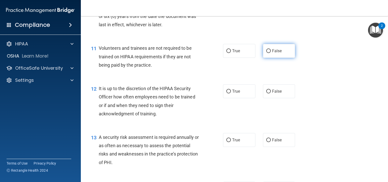
click at [267, 58] on label "False" at bounding box center [279, 51] width 32 height 14
click at [267, 53] on input "False" at bounding box center [268, 51] width 5 height 4
radio input "true"
click at [229, 67] on div "11 Volunteers and trainees are not required to be trained on HIPAA requirements…" at bounding box center [156, 58] width 147 height 28
click at [230, 58] on label "True" at bounding box center [239, 51] width 32 height 14
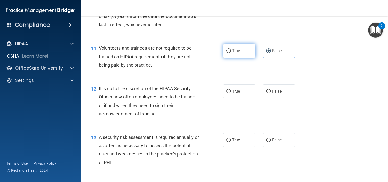
click at [230, 53] on input "True" at bounding box center [228, 51] width 5 height 4
radio input "true"
click at [283, 58] on label "False" at bounding box center [279, 51] width 32 height 14
click at [271, 53] on input "False" at bounding box center [268, 51] width 5 height 4
radio input "true"
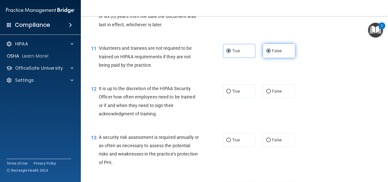
radio input "false"
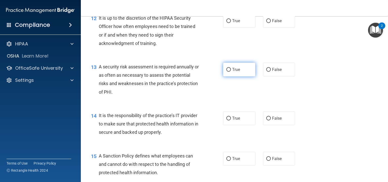
scroll to position [603, 0]
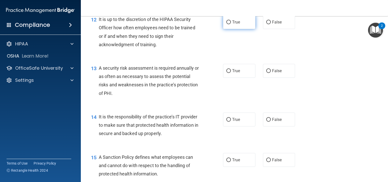
click at [231, 29] on label "True" at bounding box center [239, 22] width 32 height 14
click at [231, 24] on input "True" at bounding box center [228, 22] width 5 height 4
radio input "true"
click at [228, 78] on label "True" at bounding box center [239, 71] width 32 height 14
click at [228, 73] on input "True" at bounding box center [228, 71] width 5 height 4
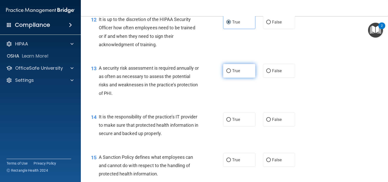
radio input "true"
click at [231, 136] on div "14 It is the responsibility of the practice’s IT provider to make sure that pro…" at bounding box center [234, 126] width 294 height 40
click at [231, 127] on label "True" at bounding box center [239, 120] width 32 height 14
click at [231, 122] on input "True" at bounding box center [228, 120] width 5 height 4
radio input "true"
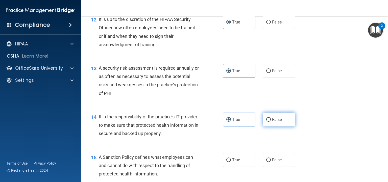
click at [270, 127] on label "False" at bounding box center [279, 120] width 32 height 14
click at [270, 122] on input "False" at bounding box center [268, 120] width 5 height 4
radio input "true"
radio input "false"
click at [272, 162] on span "False" at bounding box center [277, 160] width 10 height 5
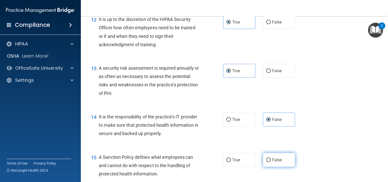
click at [271, 162] on input "False" at bounding box center [268, 160] width 5 height 4
radio input "true"
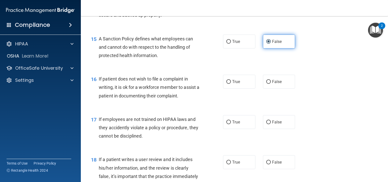
scroll to position [721, 0]
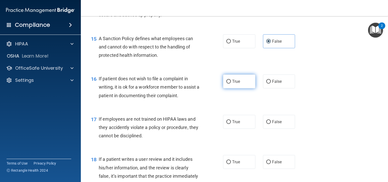
click at [226, 84] on input "True" at bounding box center [228, 82] width 5 height 4
radio input "true"
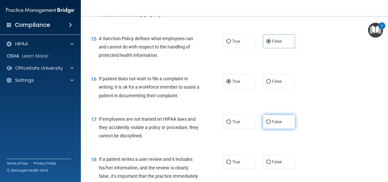
click at [274, 124] on span "False" at bounding box center [277, 121] width 10 height 5
click at [271, 124] on input "False" at bounding box center [268, 122] width 5 height 4
radio input "true"
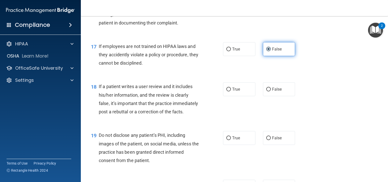
scroll to position [808, 0]
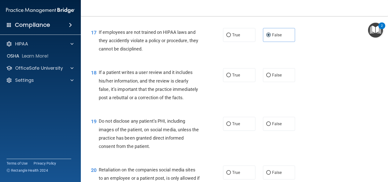
click at [272, 93] on div "18 If a patient writes a user review and it includes his/her information, and t…" at bounding box center [234, 86] width 294 height 49
click at [272, 82] on label "False" at bounding box center [279, 75] width 32 height 14
click at [271, 77] on input "False" at bounding box center [268, 75] width 5 height 4
radio input "true"
click at [235, 126] on span "True" at bounding box center [236, 123] width 8 height 5
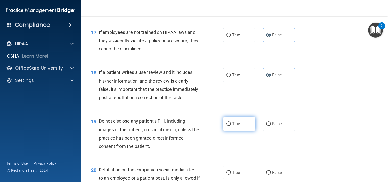
click at [231, 126] on input "True" at bounding box center [228, 124] width 5 height 4
radio input "true"
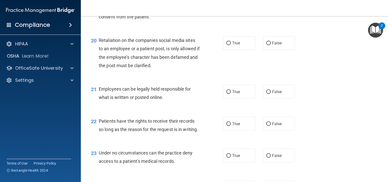
scroll to position [938, 0]
click at [275, 50] on label "False" at bounding box center [279, 43] width 32 height 14
click at [271, 45] on input "False" at bounding box center [268, 43] width 5 height 4
radio input "true"
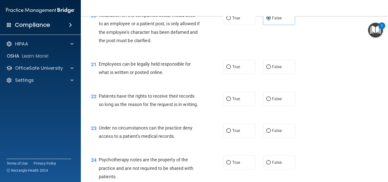
scroll to position [964, 0]
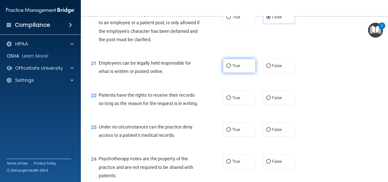
click at [236, 73] on label "True" at bounding box center [239, 66] width 32 height 14
click at [231, 68] on input "True" at bounding box center [228, 66] width 5 height 4
radio input "true"
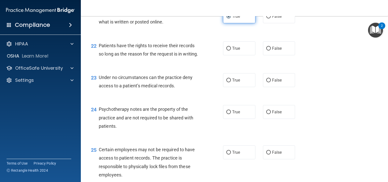
scroll to position [1024, 0]
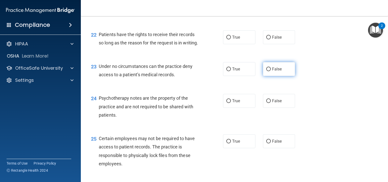
click at [266, 71] on input "False" at bounding box center [268, 69] width 5 height 4
radio input "true"
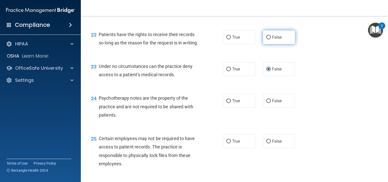
click at [270, 44] on label "False" at bounding box center [279, 37] width 32 height 14
click at [270, 39] on input "False" at bounding box center [268, 38] width 5 height 4
radio input "true"
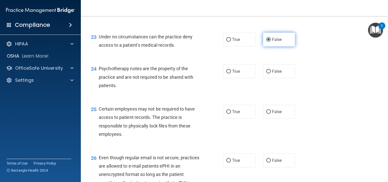
scroll to position [1057, 0]
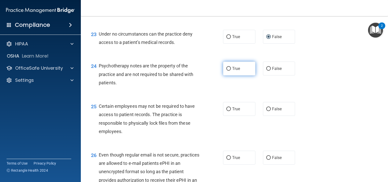
click at [242, 76] on label "True" at bounding box center [239, 69] width 32 height 14
click at [231, 71] on input "True" at bounding box center [228, 69] width 5 height 4
radio input "true"
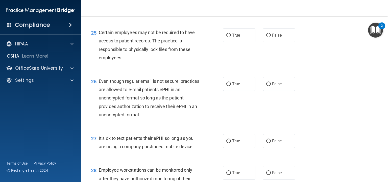
scroll to position [1131, 0]
click at [225, 42] on label "True" at bounding box center [239, 35] width 32 height 14
click at [226, 37] on input "True" at bounding box center [228, 35] width 5 height 4
radio input "true"
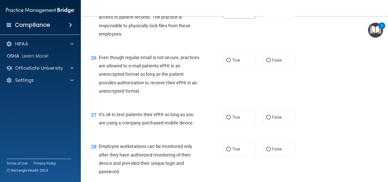
scroll to position [1158, 0]
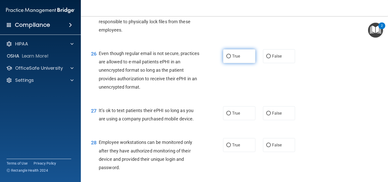
click at [233, 59] on span "True" at bounding box center [236, 56] width 8 height 5
click at [231, 58] on input "True" at bounding box center [228, 57] width 5 height 4
radio input "true"
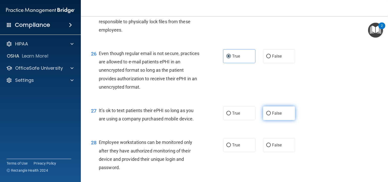
click at [263, 120] on label "False" at bounding box center [279, 113] width 32 height 14
click at [266, 115] on input "False" at bounding box center [268, 114] width 5 height 4
radio input "true"
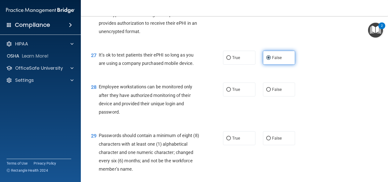
scroll to position [1221, 0]
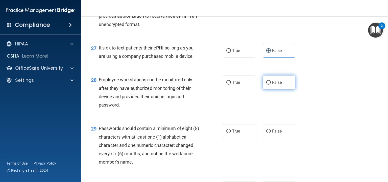
click at [278, 89] on label "False" at bounding box center [279, 83] width 32 height 14
click at [271, 85] on input "False" at bounding box center [268, 83] width 5 height 4
radio input "true"
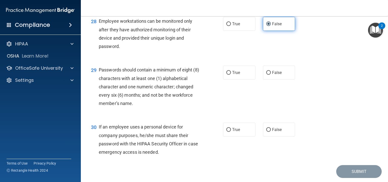
scroll to position [1283, 0]
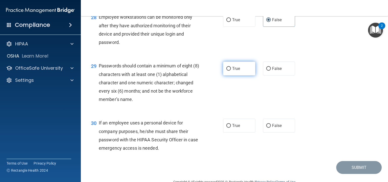
click at [251, 76] on label "True" at bounding box center [239, 69] width 32 height 14
click at [231, 71] on input "True" at bounding box center [228, 69] width 5 height 4
radio input "true"
click at [241, 93] on div "29 Passwords should contain a minimum of eight (8) characters with at least one…" at bounding box center [234, 83] width 294 height 57
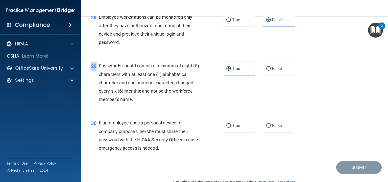
click at [241, 93] on div "29 Passwords should contain a minimum of eight (8) characters with at least one…" at bounding box center [234, 83] width 294 height 57
click at [232, 112] on div "29 Passwords should contain a minimum of eight (8) characters with at least one…" at bounding box center [234, 83] width 294 height 57
click at [234, 133] on label "True" at bounding box center [239, 126] width 32 height 14
click at [231, 128] on input "True" at bounding box center [228, 126] width 5 height 4
radio input "true"
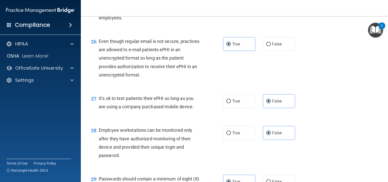
scroll to position [1312, 0]
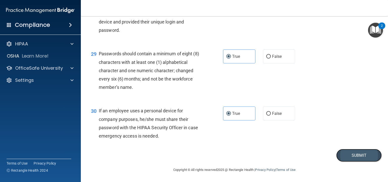
click at [356, 158] on button "Submit" at bounding box center [358, 155] width 45 height 13
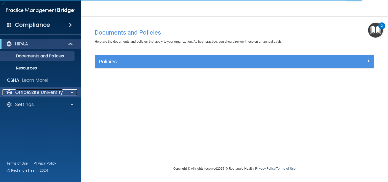
click at [55, 91] on p "OfficeSafe University" at bounding box center [39, 92] width 48 height 6
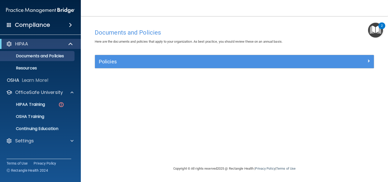
click at [48, 99] on ul "HIPAA Training OSHA Training Continuing Education" at bounding box center [40, 115] width 91 height 36
click at [46, 102] on div "HIPAA Training" at bounding box center [37, 104] width 69 height 5
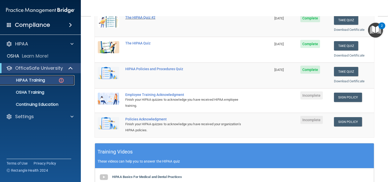
scroll to position [78, 0]
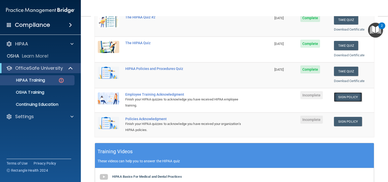
click at [349, 95] on link "Sign Policy" at bounding box center [348, 96] width 28 height 9
click at [342, 96] on link "Sign Policy" at bounding box center [348, 96] width 28 height 9
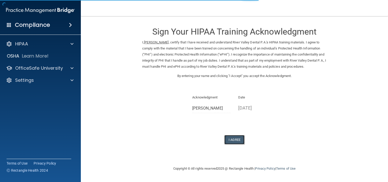
click at [229, 144] on button "I Agree" at bounding box center [234, 139] width 20 height 9
click at [226, 139] on div "Sign Your HIPAA Training Acknowledgment I, [PERSON_NAME] , certify that I have …" at bounding box center [234, 82] width 184 height 123
click at [228, 142] on button "I Agree" at bounding box center [234, 139] width 20 height 9
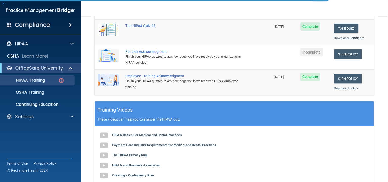
scroll to position [125, 0]
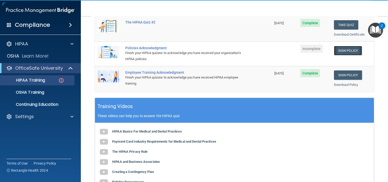
click at [347, 47] on link "Sign Policy" at bounding box center [348, 50] width 28 height 9
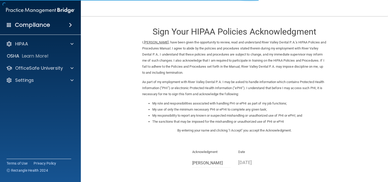
scroll to position [49, 0]
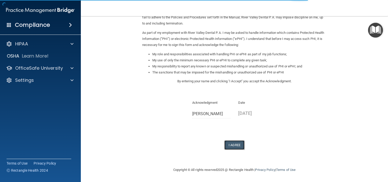
click at [233, 141] on button "I Agree" at bounding box center [234, 144] width 20 height 9
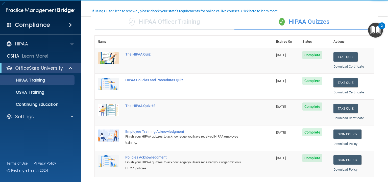
scroll to position [40, 0]
